Goal: Transaction & Acquisition: Purchase product/service

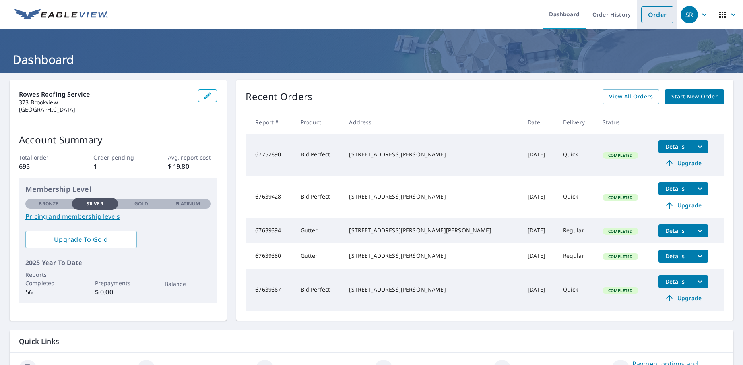
click at [653, 12] on link "Order" at bounding box center [657, 14] width 32 height 17
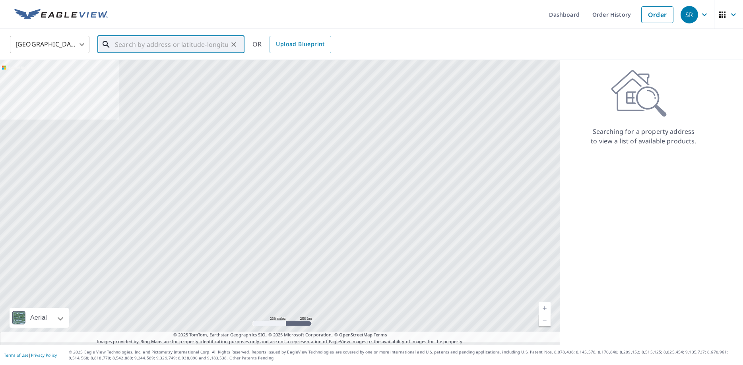
click at [154, 46] on input "text" at bounding box center [171, 44] width 113 height 22
paste input "[STREET_ADDRESS][PERSON_NAME]"
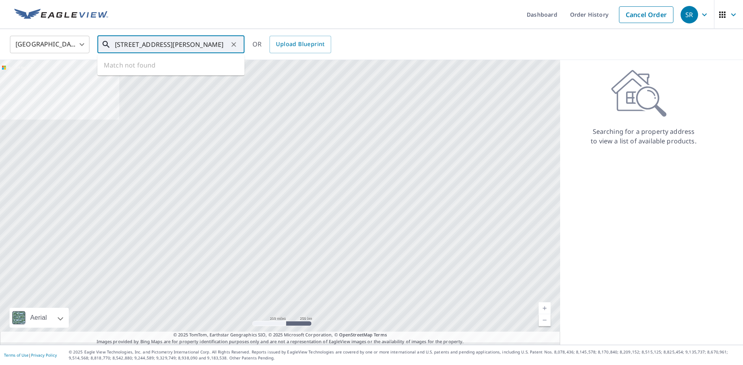
scroll to position [0, 19]
click at [131, 79] on p "[GEOGRAPHIC_DATA]" at bounding box center [175, 76] width 125 height 8
type input "[STREET_ADDRESS][PERSON_NAME]"
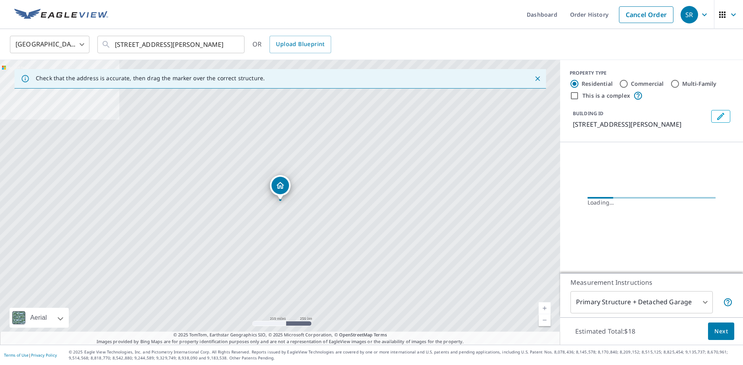
scroll to position [0, 17]
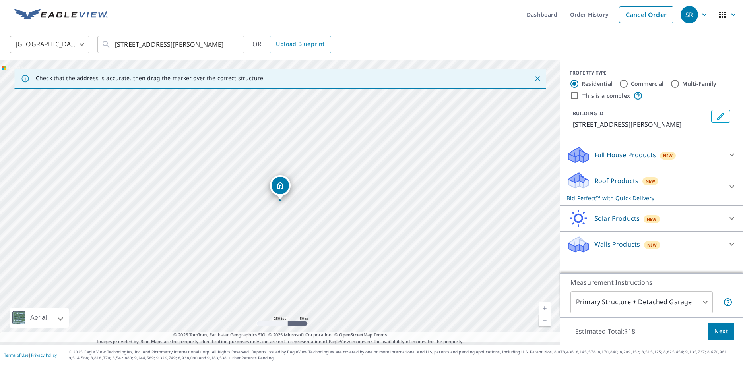
click at [544, 304] on link "Current Level 17, Zoom In" at bounding box center [544, 308] width 12 height 12
click at [544, 304] on link "Current Level 19, Zoom In" at bounding box center [544, 308] width 12 height 12
click at [719, 327] on span "Next" at bounding box center [721, 332] width 14 height 10
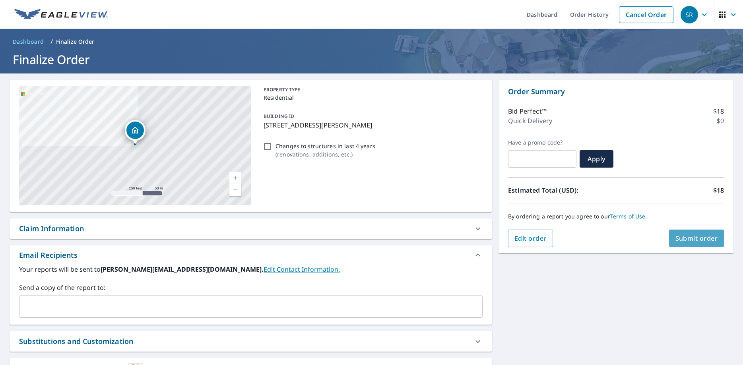
click at [687, 243] on span "Submit order" at bounding box center [696, 238] width 43 height 9
